Goal: Obtain resource: Download file/media

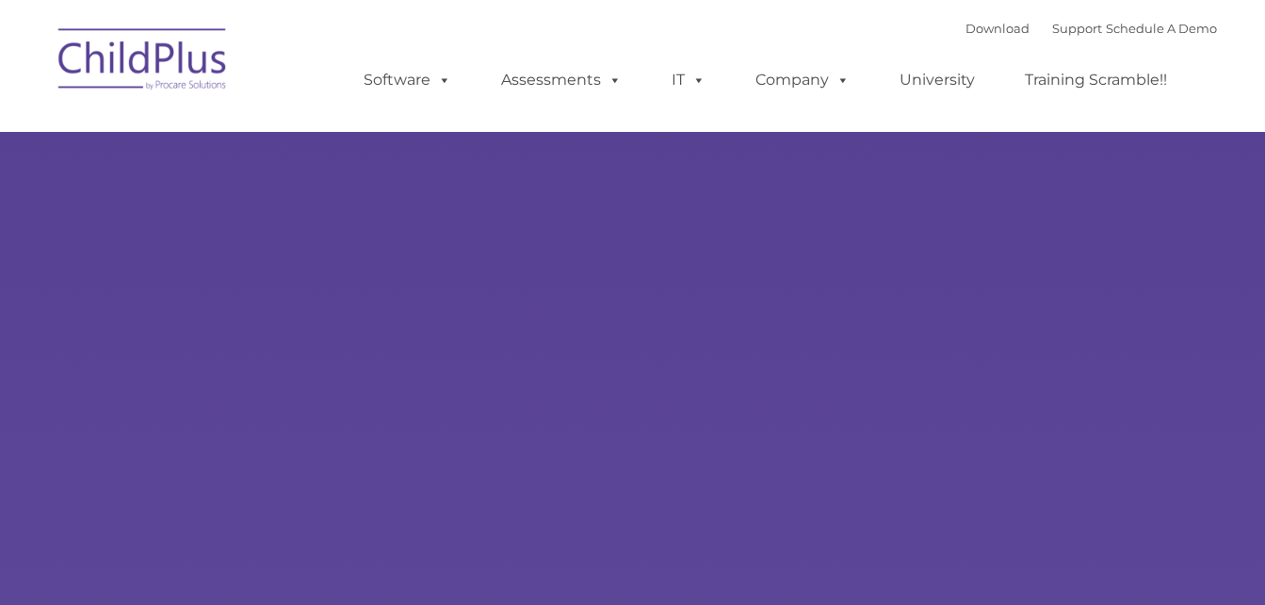
select select "MEDIUM"
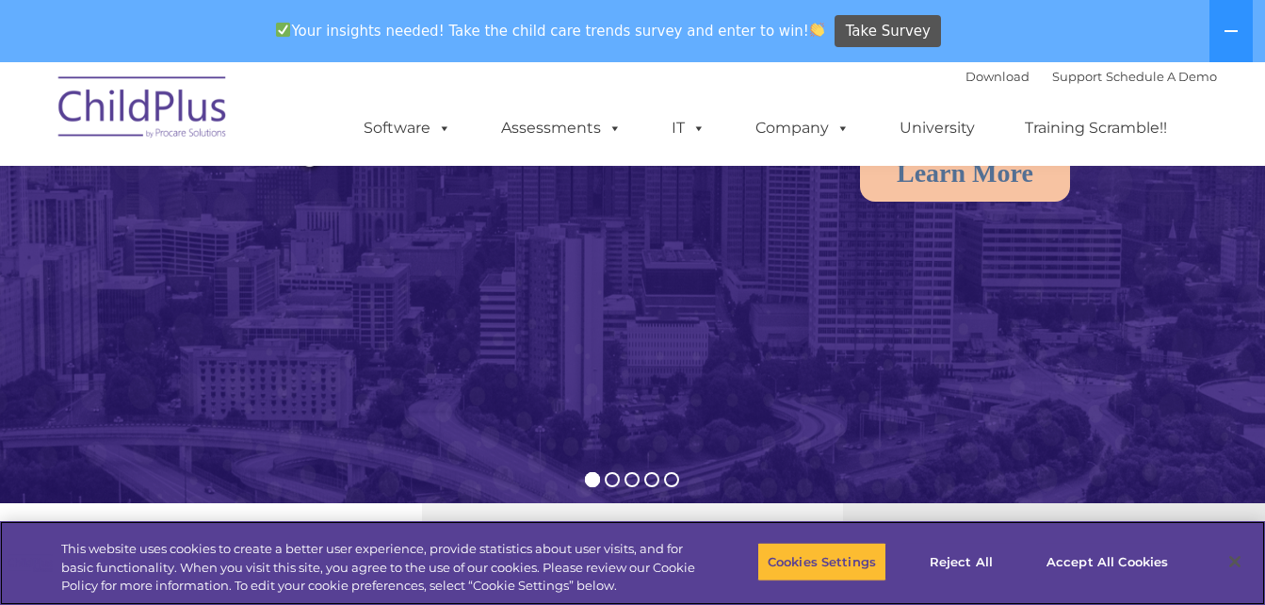
scroll to position [306, 0]
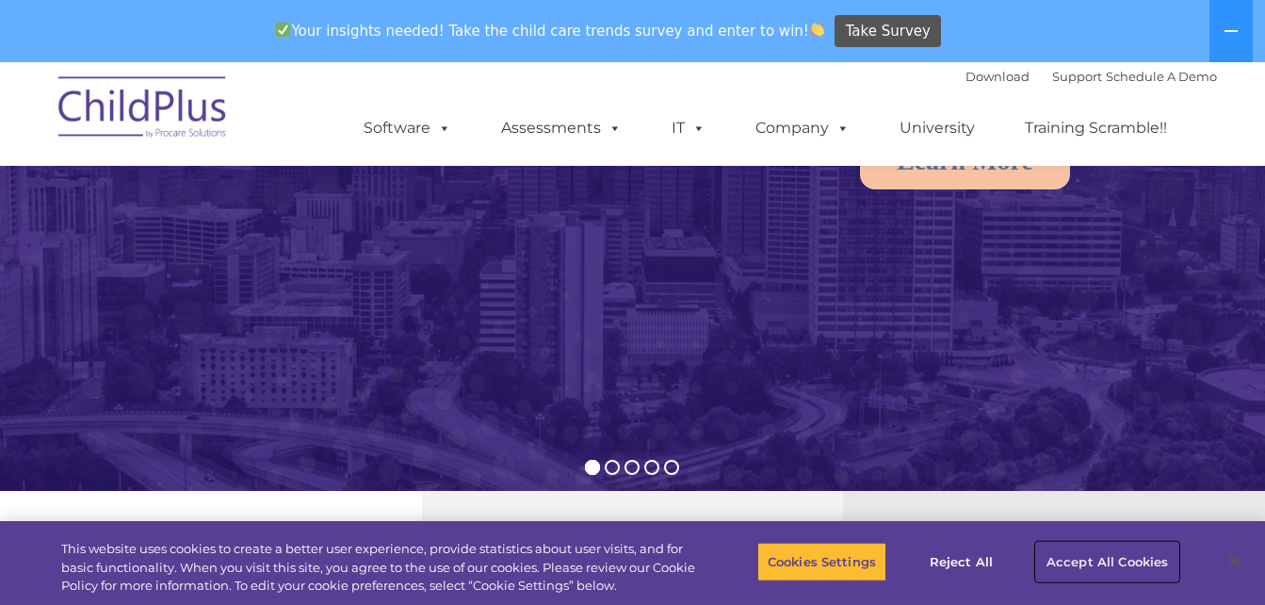
click at [1132, 559] on button "Accept All Cookies" at bounding box center [1107, 562] width 142 height 40
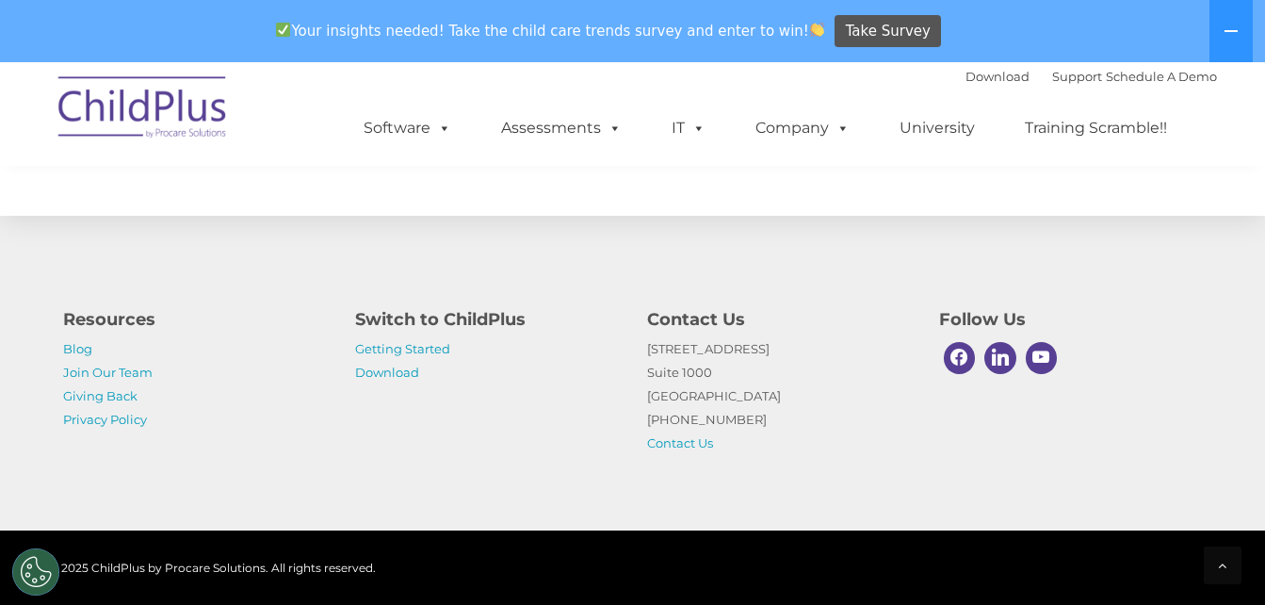
scroll to position [2239, 0]
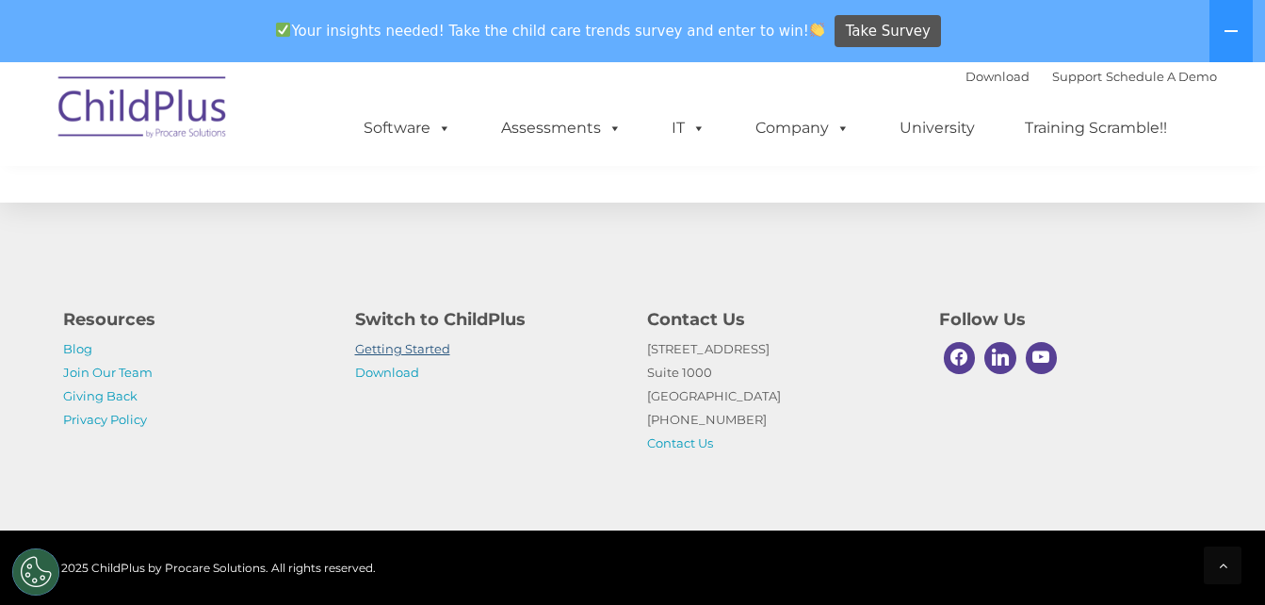
click at [364, 354] on link "Getting Started" at bounding box center [402, 348] width 95 height 15
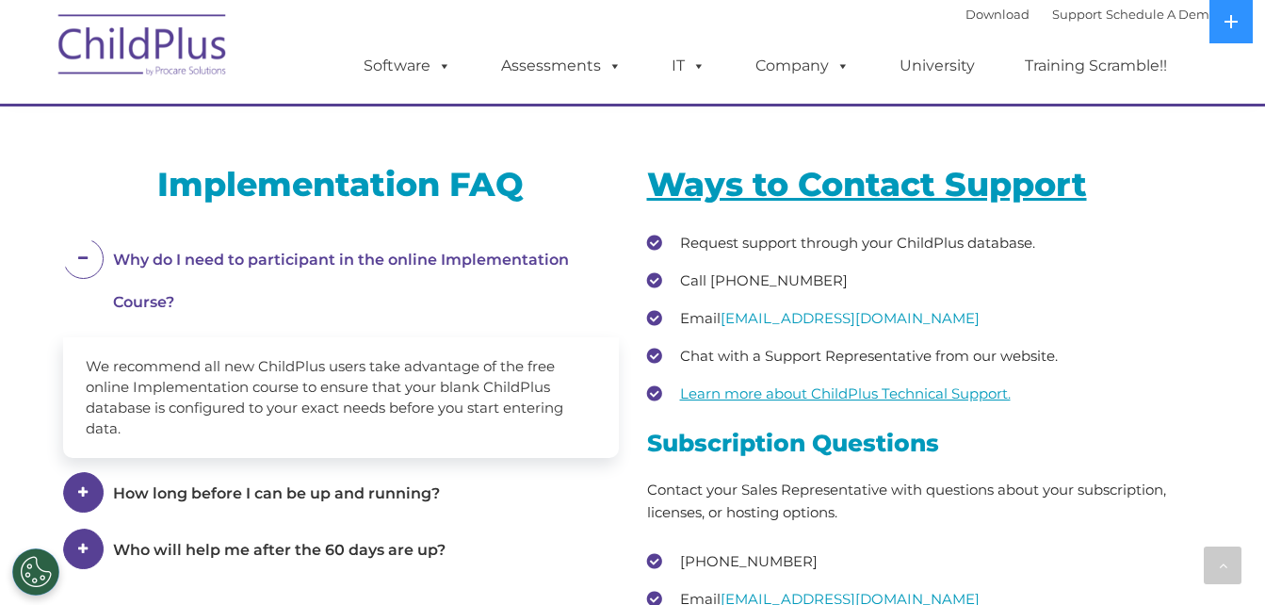
scroll to position [2474, 0]
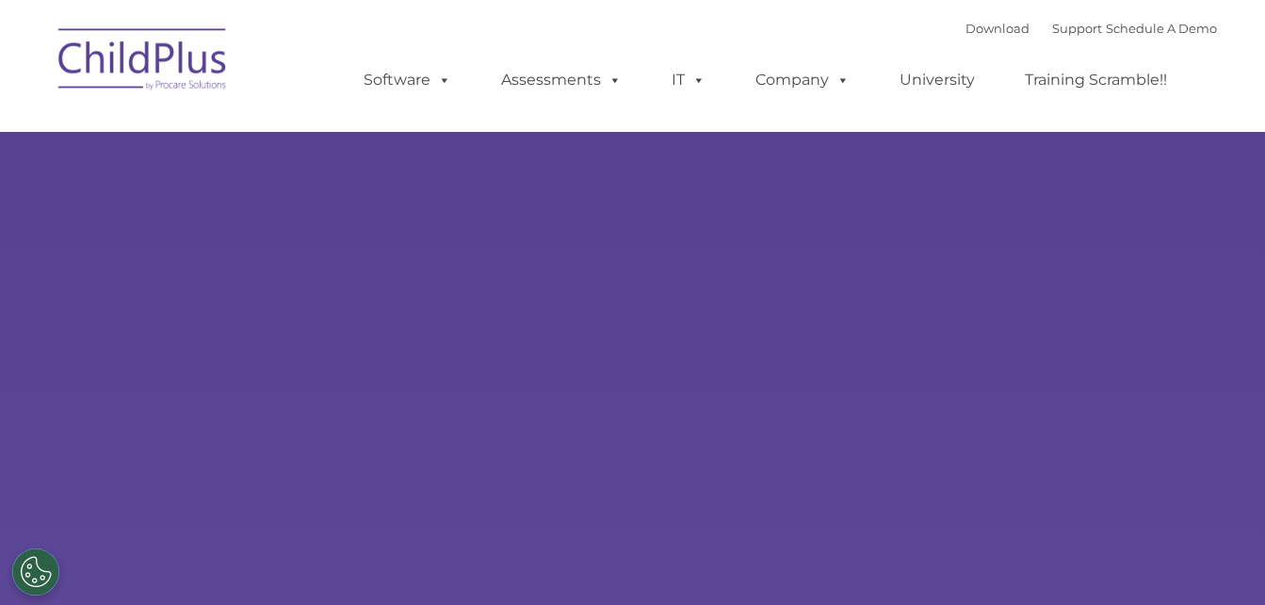
select select "MEDIUM"
type input ""
select select "MEDIUM"
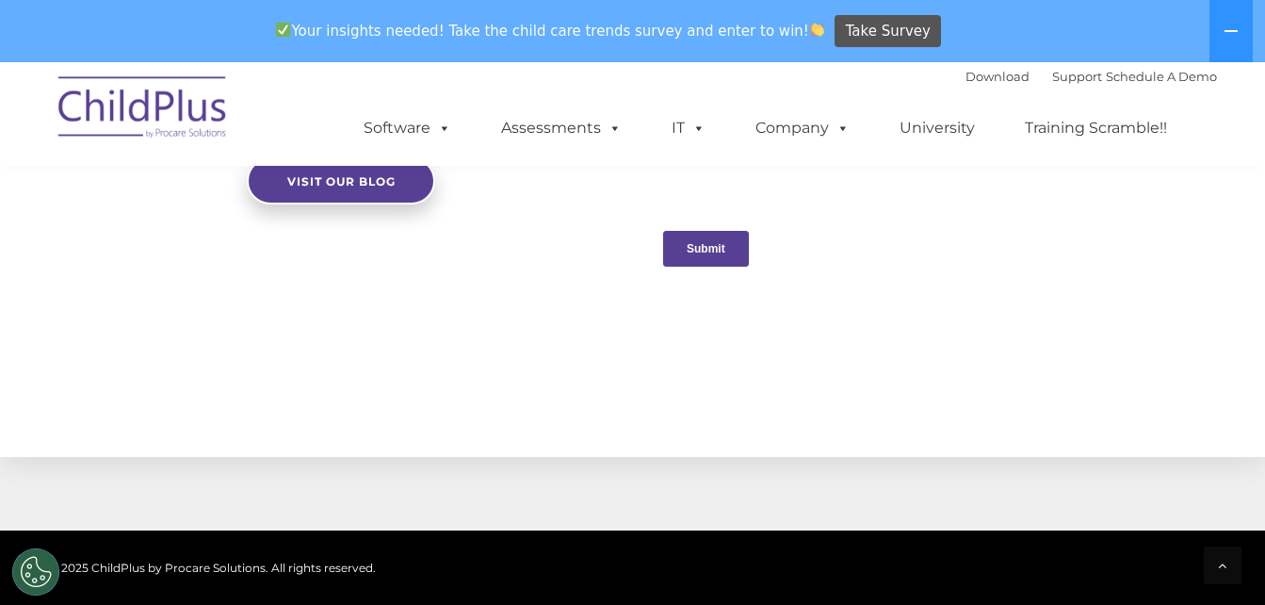
scroll to position [1985, 0]
click at [966, 67] on div "Download Support | Schedule A Demo " at bounding box center [1092, 76] width 252 height 28
click at [966, 74] on link "Download" at bounding box center [998, 76] width 64 height 15
